Goal: Task Accomplishment & Management: Manage account settings

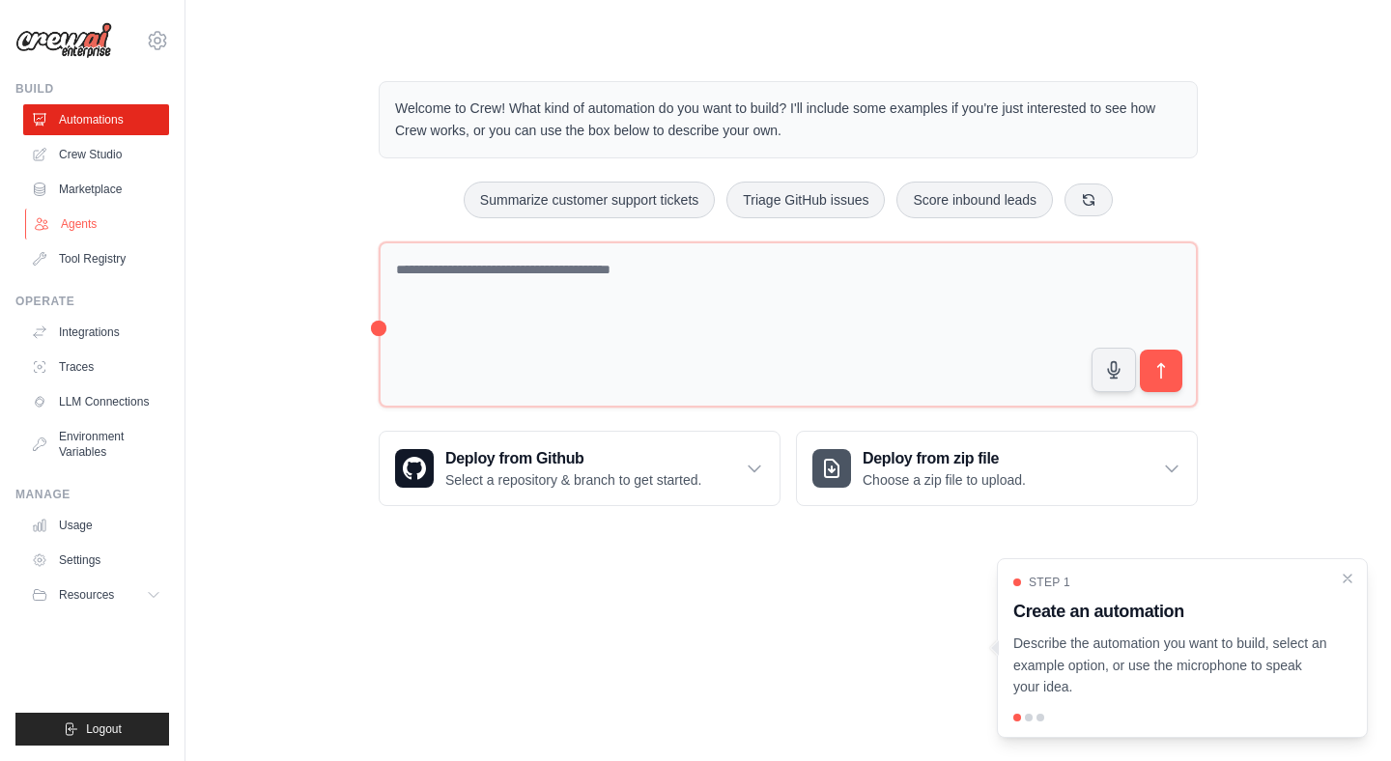
click at [86, 216] on link "Agents" at bounding box center [98, 224] width 146 height 31
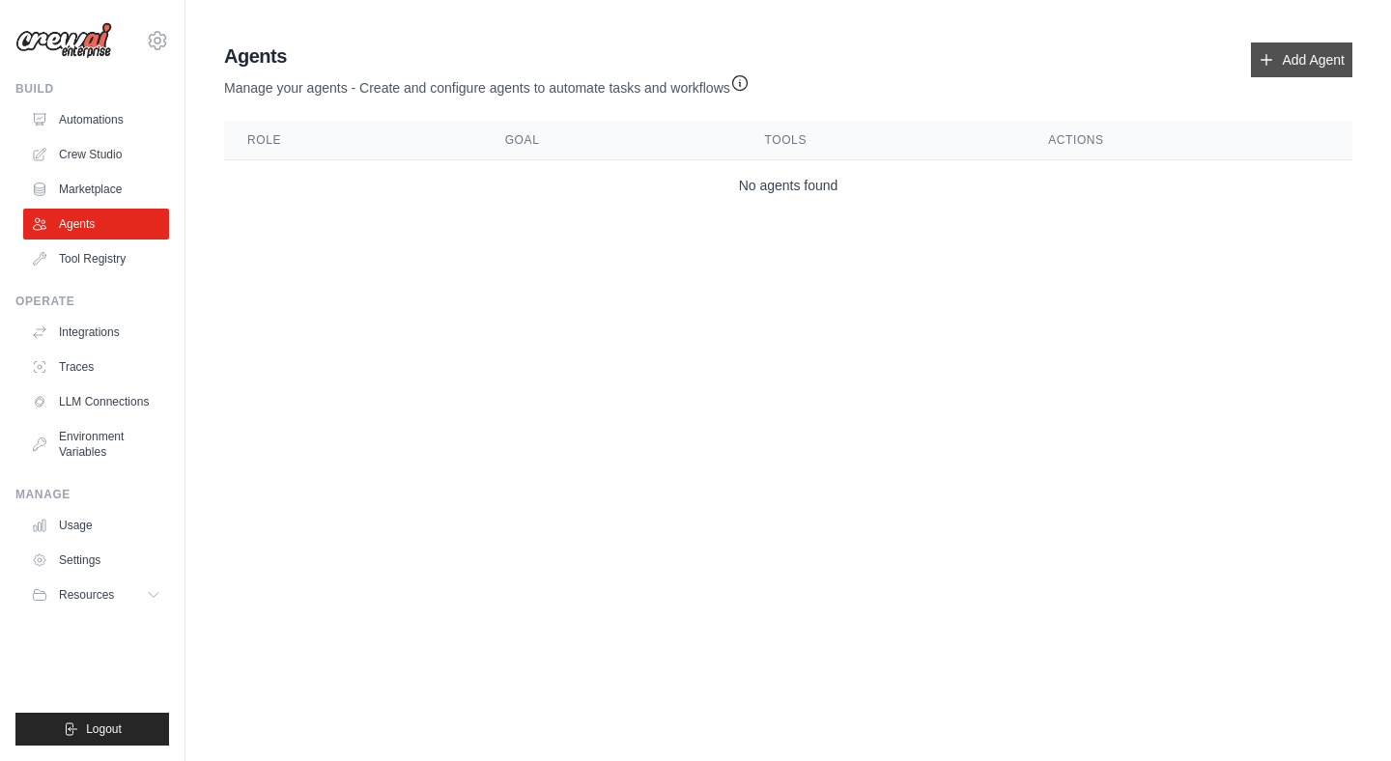
click at [1318, 61] on link "Add Agent" at bounding box center [1301, 60] width 101 height 35
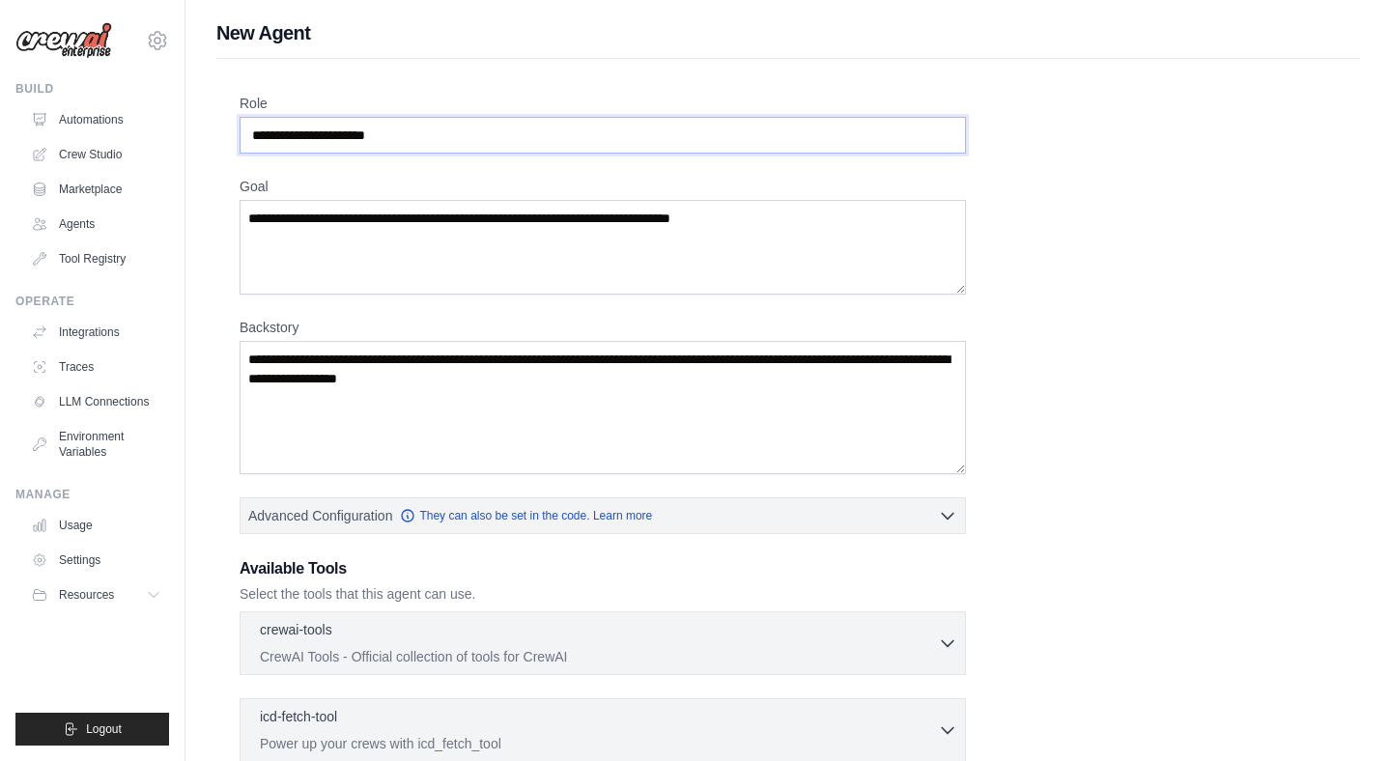
click at [469, 153] on input "Role" at bounding box center [603, 135] width 727 height 37
click at [459, 142] on input "Role" at bounding box center [603, 135] width 727 height 37
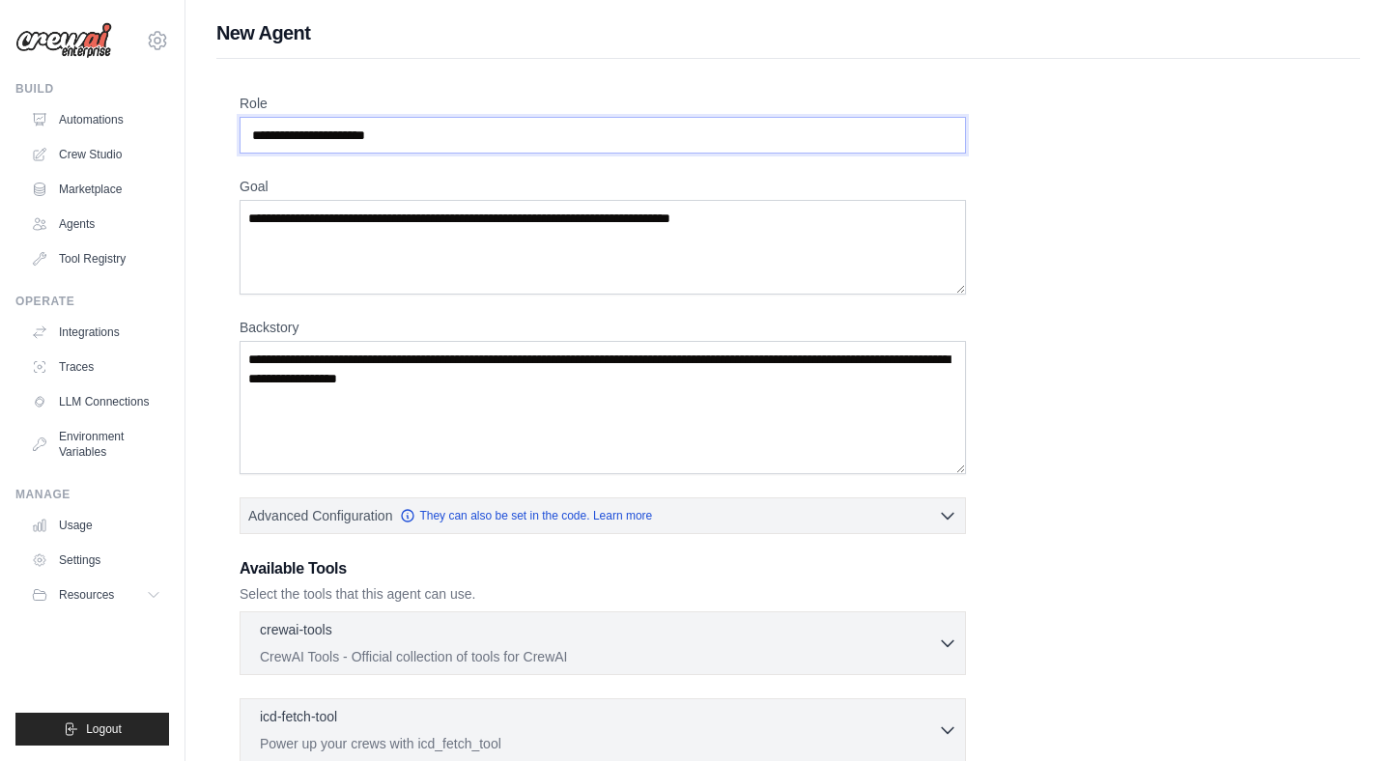
click at [459, 142] on input "Role" at bounding box center [603, 135] width 727 height 37
click at [275, 140] on input "Role" at bounding box center [603, 135] width 727 height 37
type input "*"
type input "**********"
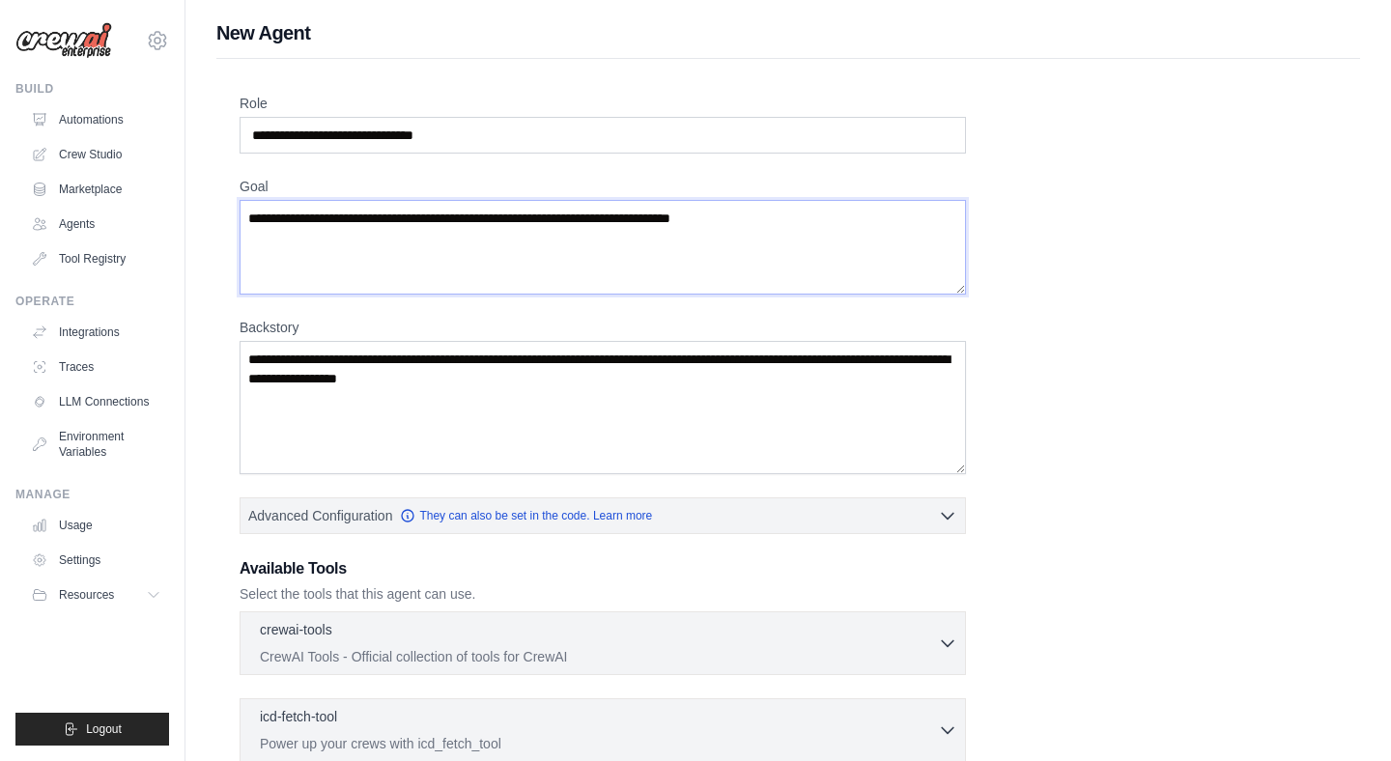
click at [383, 245] on textarea "Goal" at bounding box center [603, 247] width 727 height 95
click at [119, 395] on link "LLM Connections" at bounding box center [98, 401] width 146 height 31
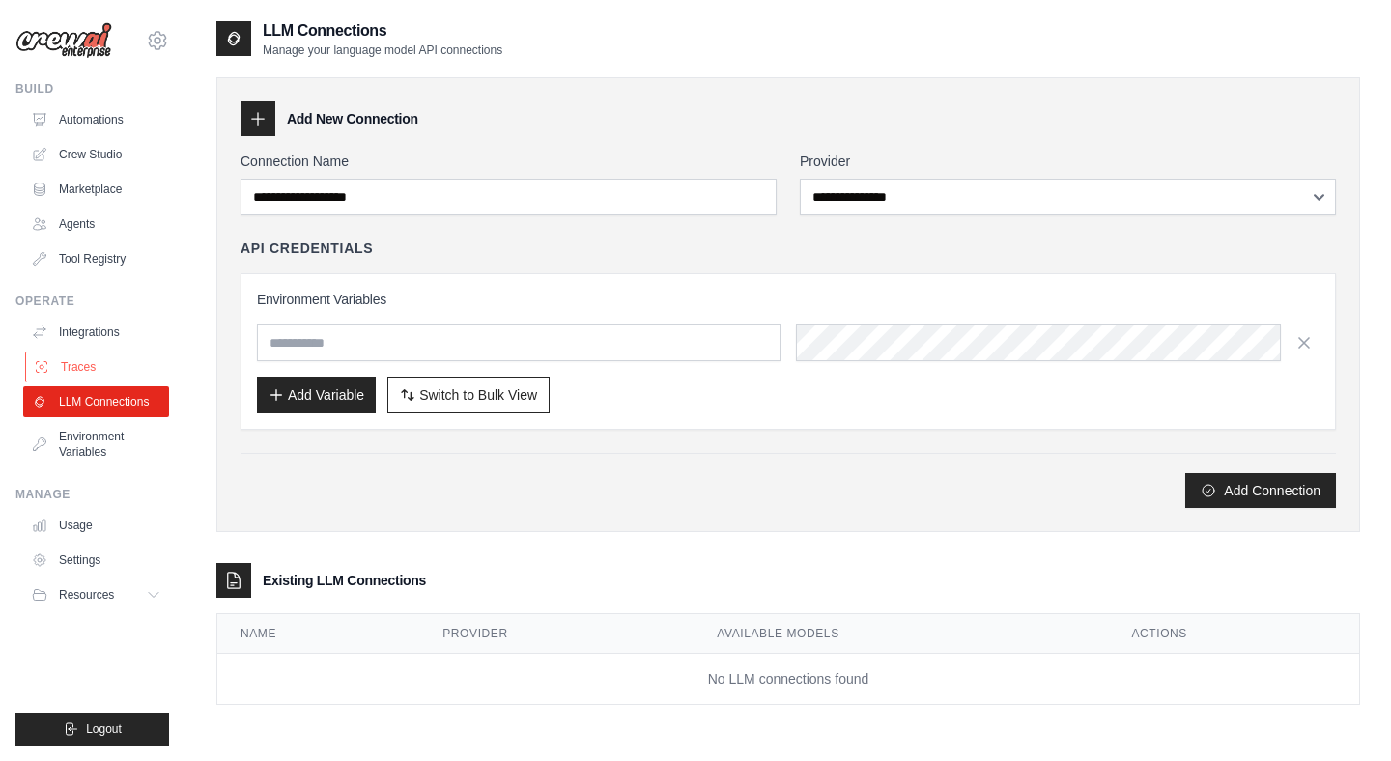
click at [109, 371] on link "Traces" at bounding box center [98, 367] width 146 height 31
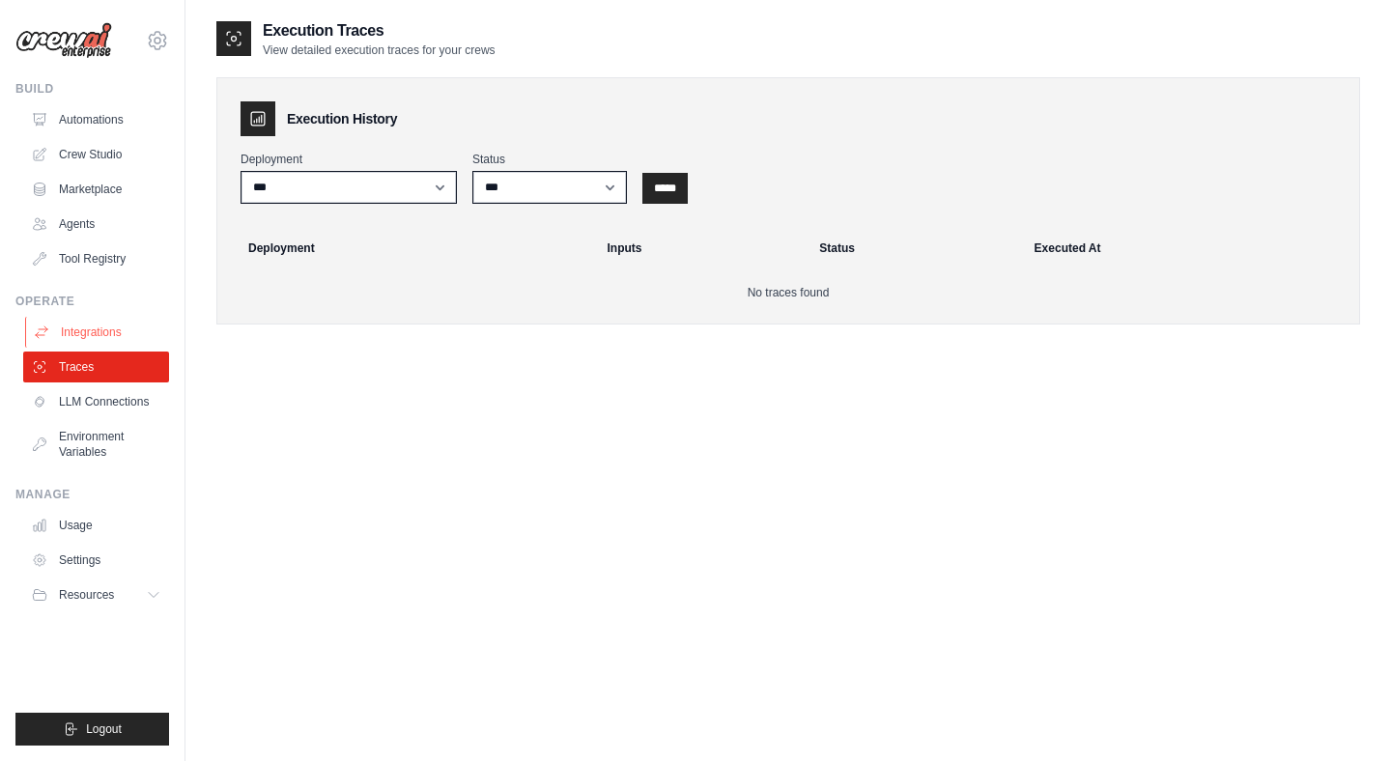
click at [110, 332] on link "Integrations" at bounding box center [98, 332] width 146 height 31
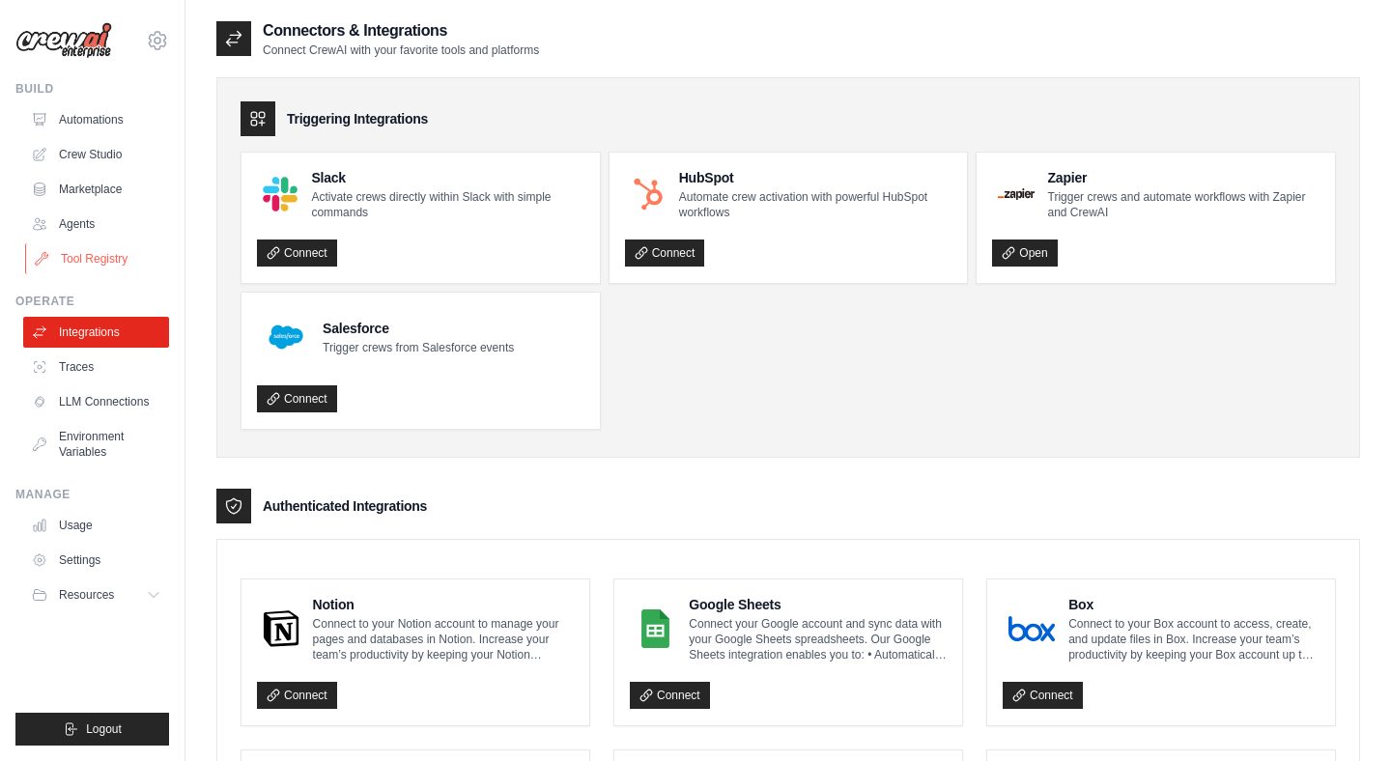
click at [116, 264] on link "Tool Registry" at bounding box center [98, 258] width 146 height 31
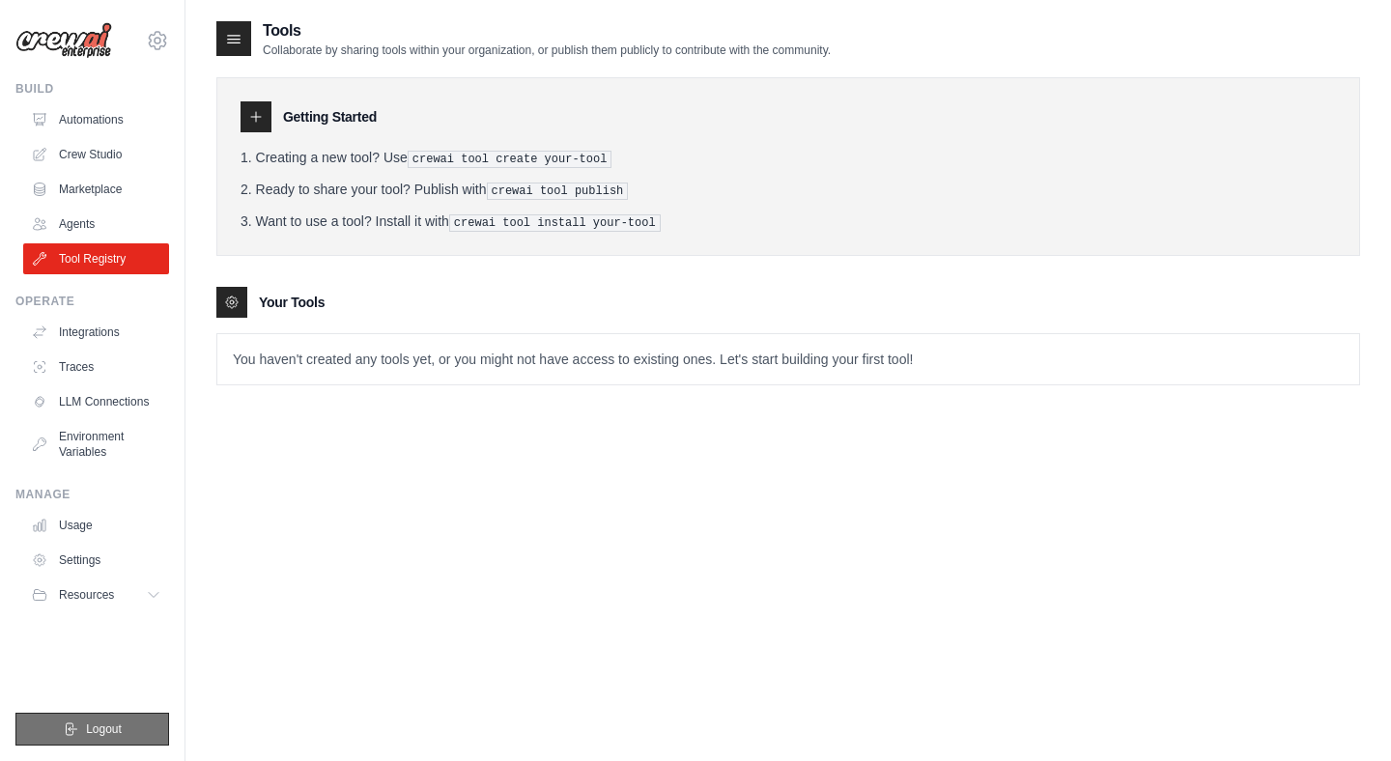
click at [134, 730] on button "Logout" at bounding box center [92, 729] width 154 height 33
